Goal: Task Accomplishment & Management: Use online tool/utility

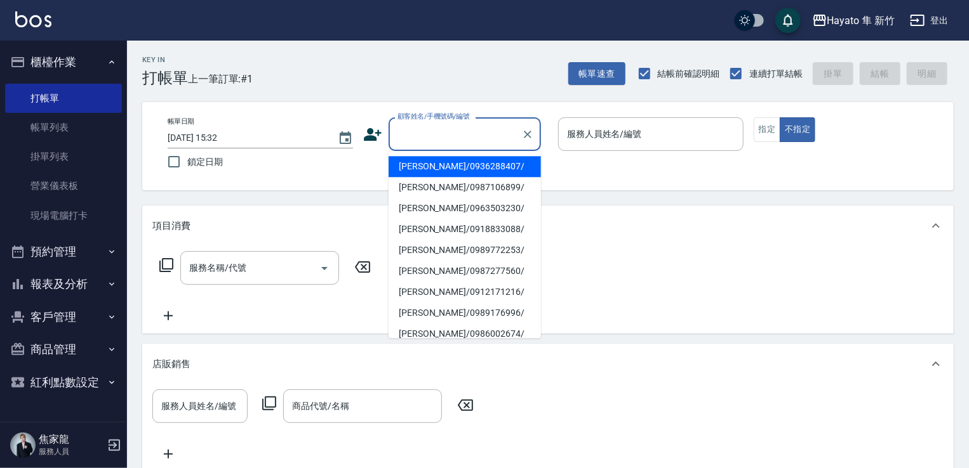
click at [433, 131] on input "顧客姓名/手機號碼/編號" at bounding box center [455, 134] width 122 height 22
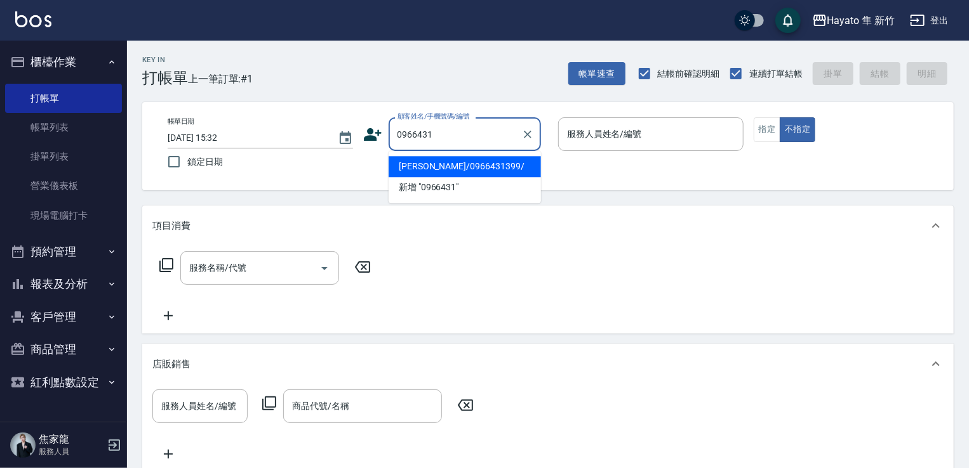
click at [498, 163] on li "[PERSON_NAME]/0966431399/" at bounding box center [464, 166] width 152 height 21
type input "[PERSON_NAME]/0966431399/"
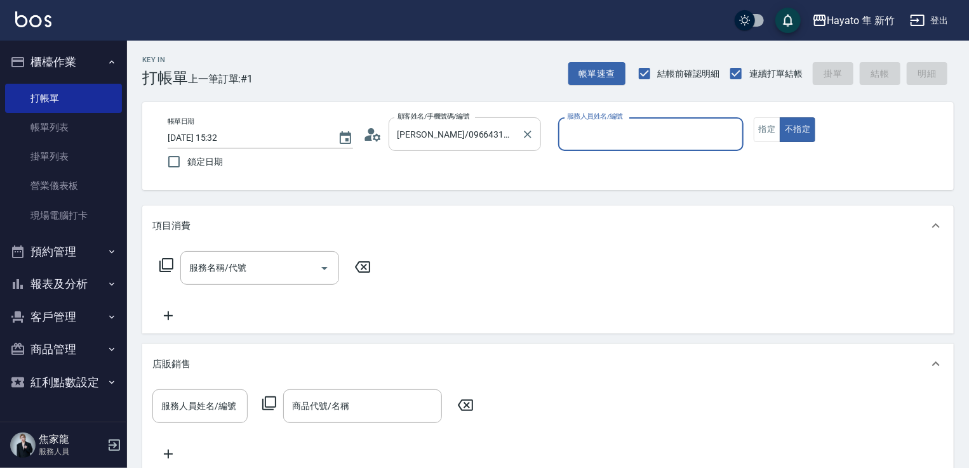
type input "Kimi(無代號)"
click at [770, 123] on button "指定" at bounding box center [766, 129] width 27 height 25
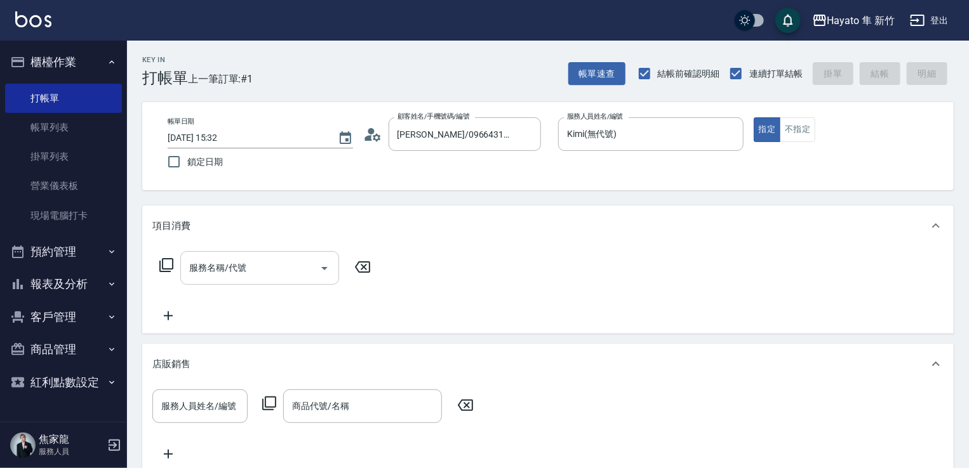
click at [213, 257] on div "服務名稱/代號 服務名稱/代號" at bounding box center [259, 268] width 159 height 34
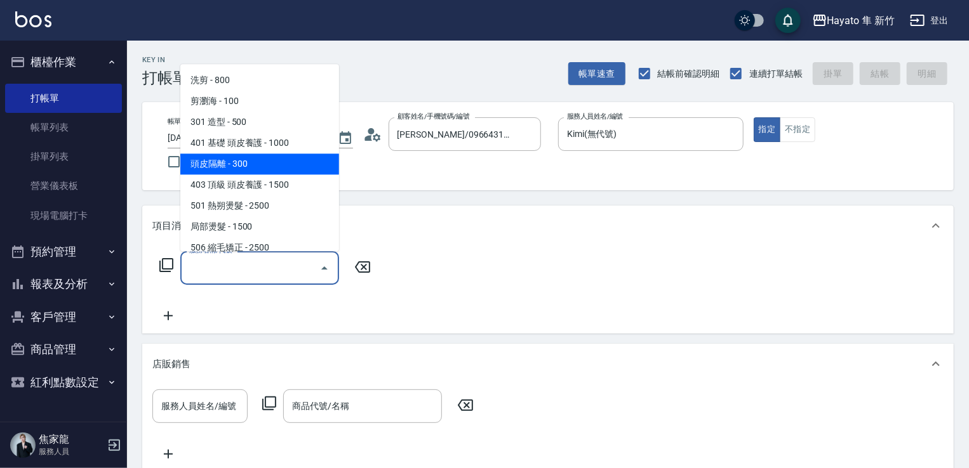
scroll to position [63, 0]
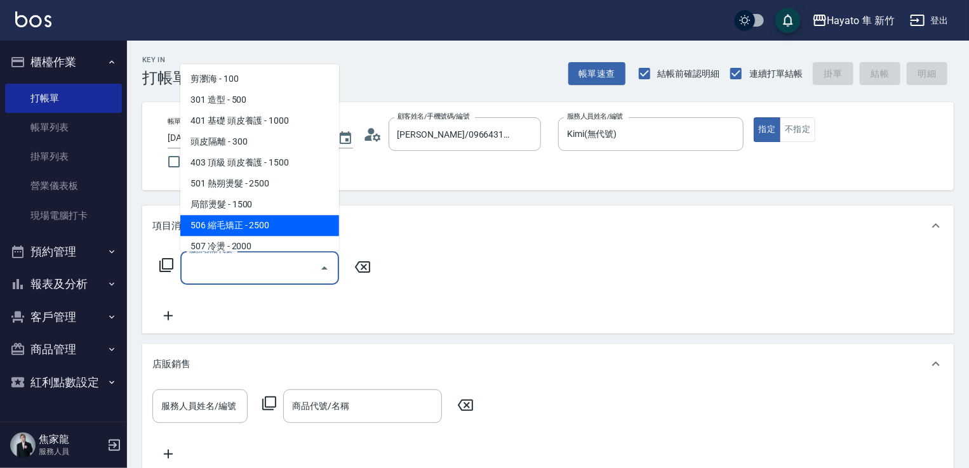
drag, startPoint x: 306, startPoint y: 220, endPoint x: 329, endPoint y: 242, distance: 32.3
click at [307, 222] on span "506 縮毛矯正 - 2500" at bounding box center [259, 225] width 159 height 21
type input "506 縮毛矯正 (506)"
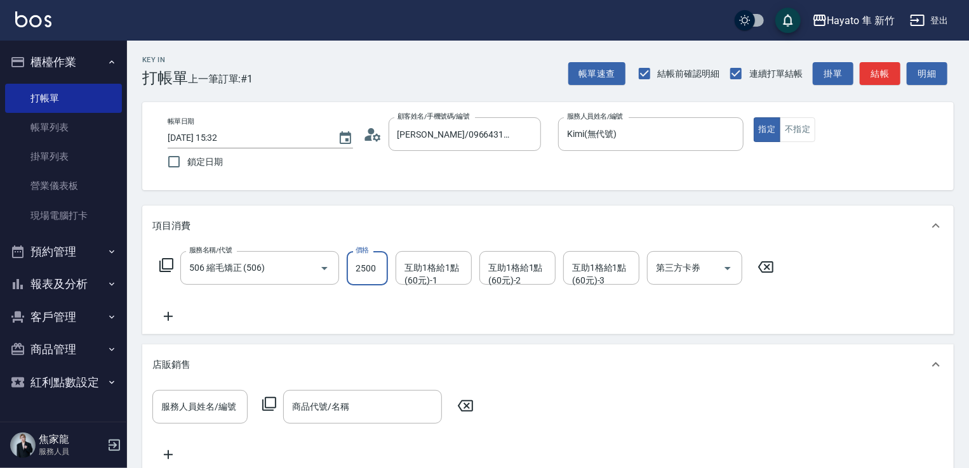
click at [371, 281] on input "2500" at bounding box center [367, 268] width 41 height 34
type input "3500"
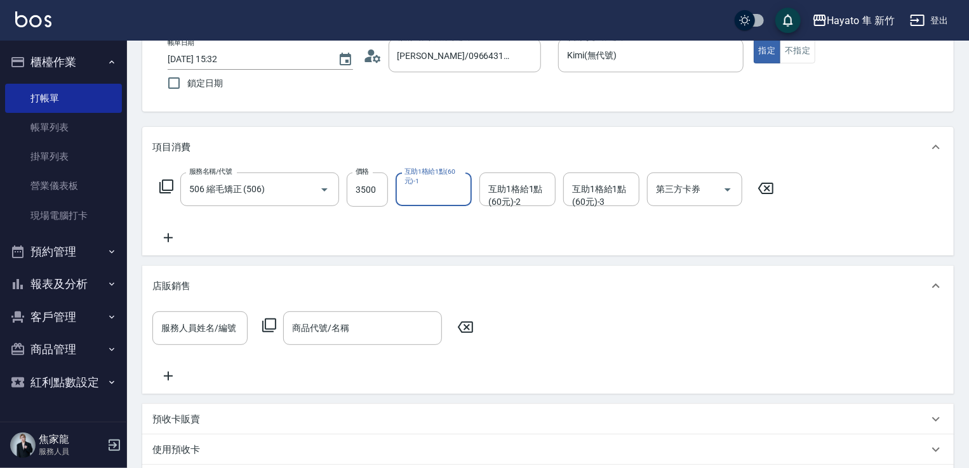
scroll to position [309, 0]
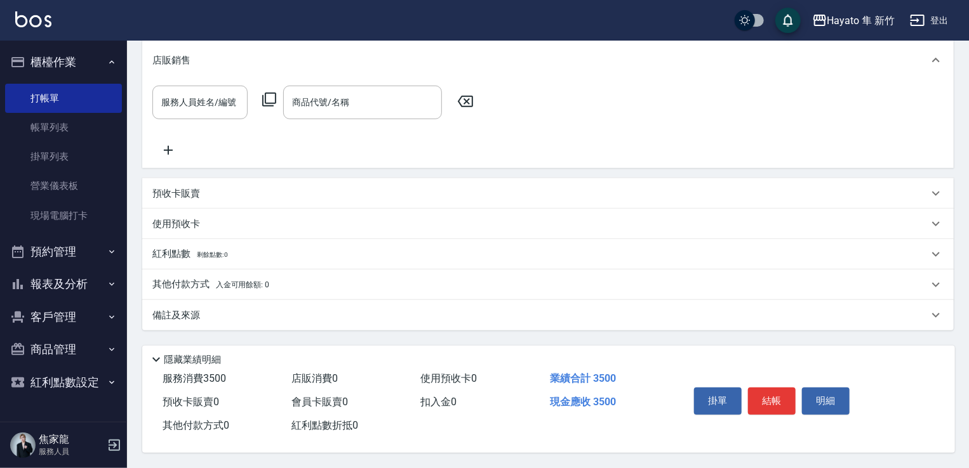
click at [260, 314] on div "備註及來源" at bounding box center [540, 315] width 776 height 13
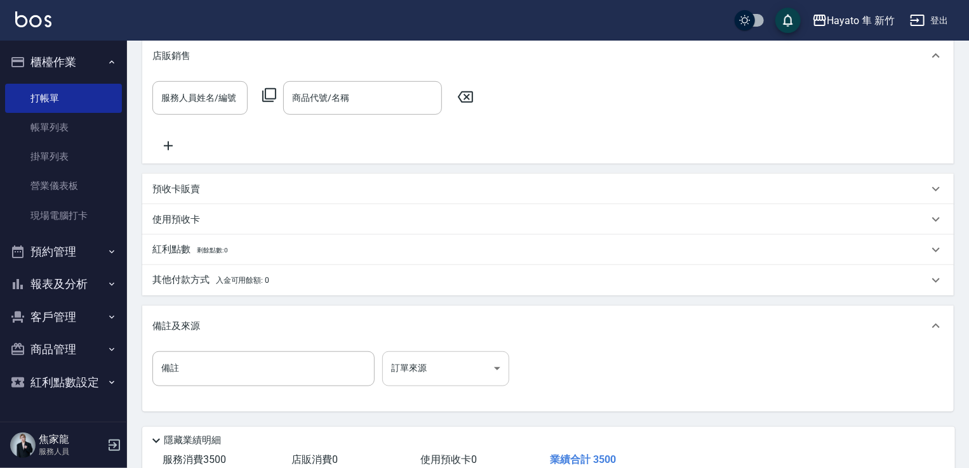
click at [431, 382] on body "Hayato 隼 新竹 登出 櫃檯作業 打帳單 帳單列表 掛單列表 營業儀表板 現場電腦打卡 預約管理 預約管理 報表及分析 報表目錄 店家日報表 互助日報表…" at bounding box center [484, 120] width 969 height 859
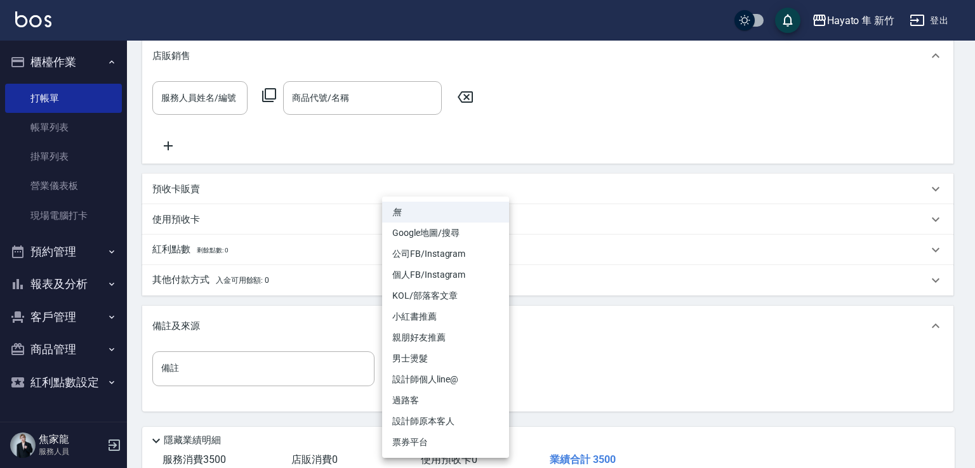
click at [436, 419] on li "設計師原本客人" at bounding box center [445, 421] width 127 height 21
type input "設計師原本客人"
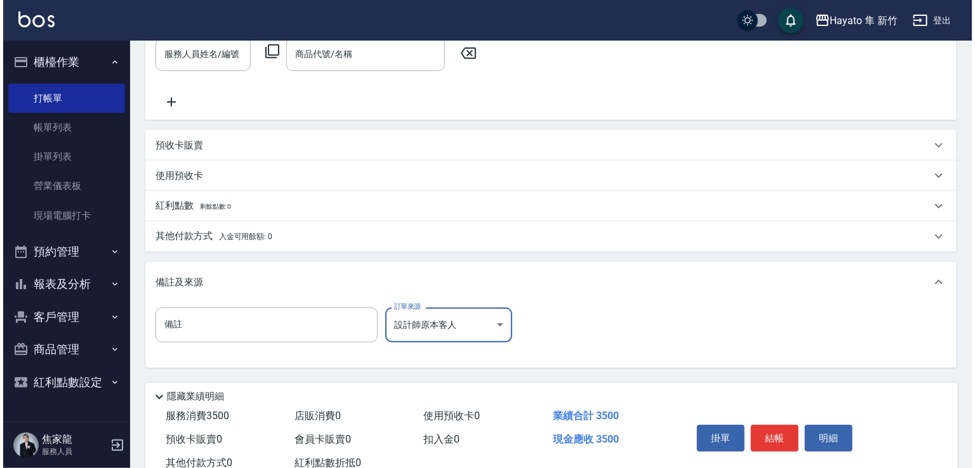
scroll to position [394, 0]
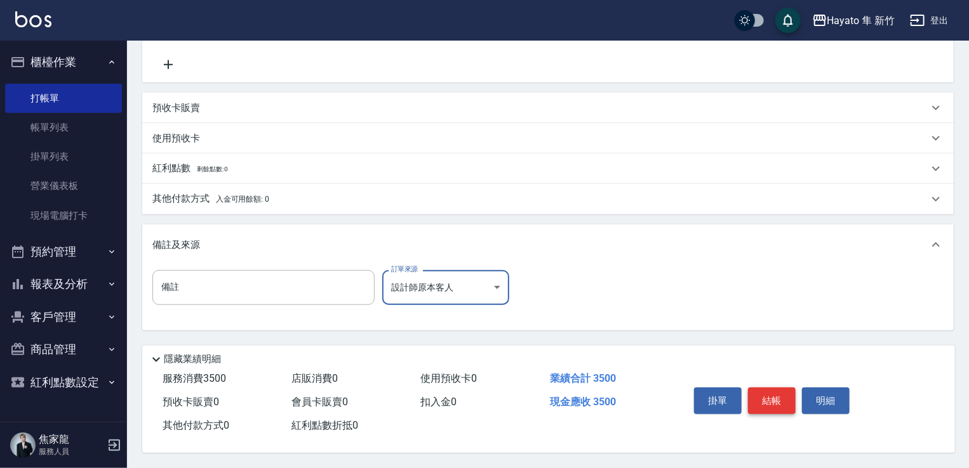
click at [771, 400] on button "結帳" at bounding box center [772, 401] width 48 height 27
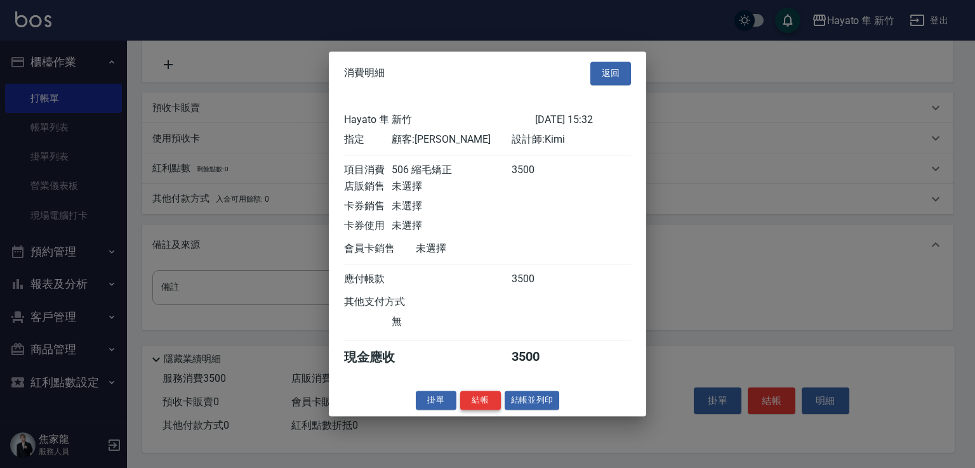
click at [484, 411] on button "結帳" at bounding box center [480, 401] width 41 height 20
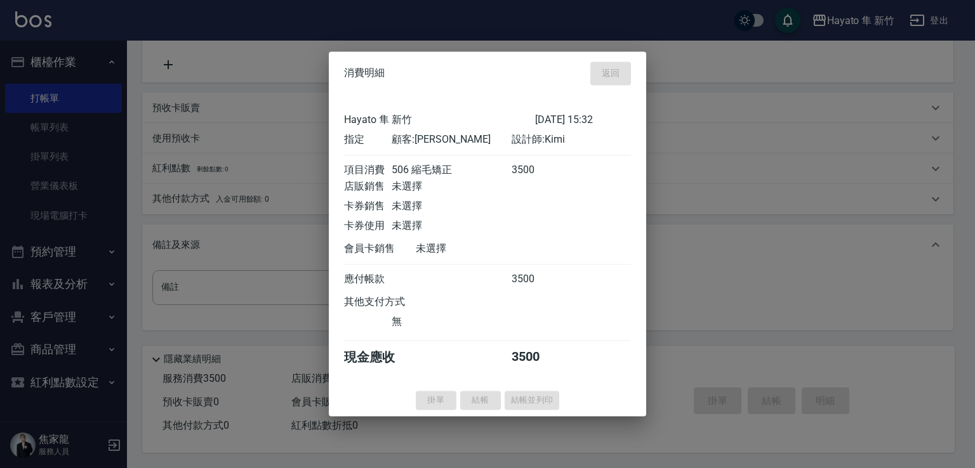
type input "[DATE] 16:13"
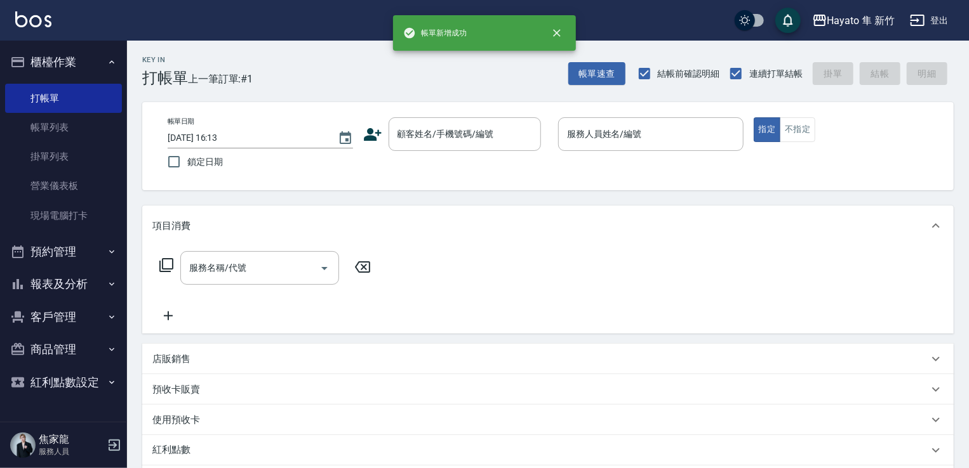
scroll to position [0, 0]
